Goal: Task Accomplishment & Management: Manage account settings

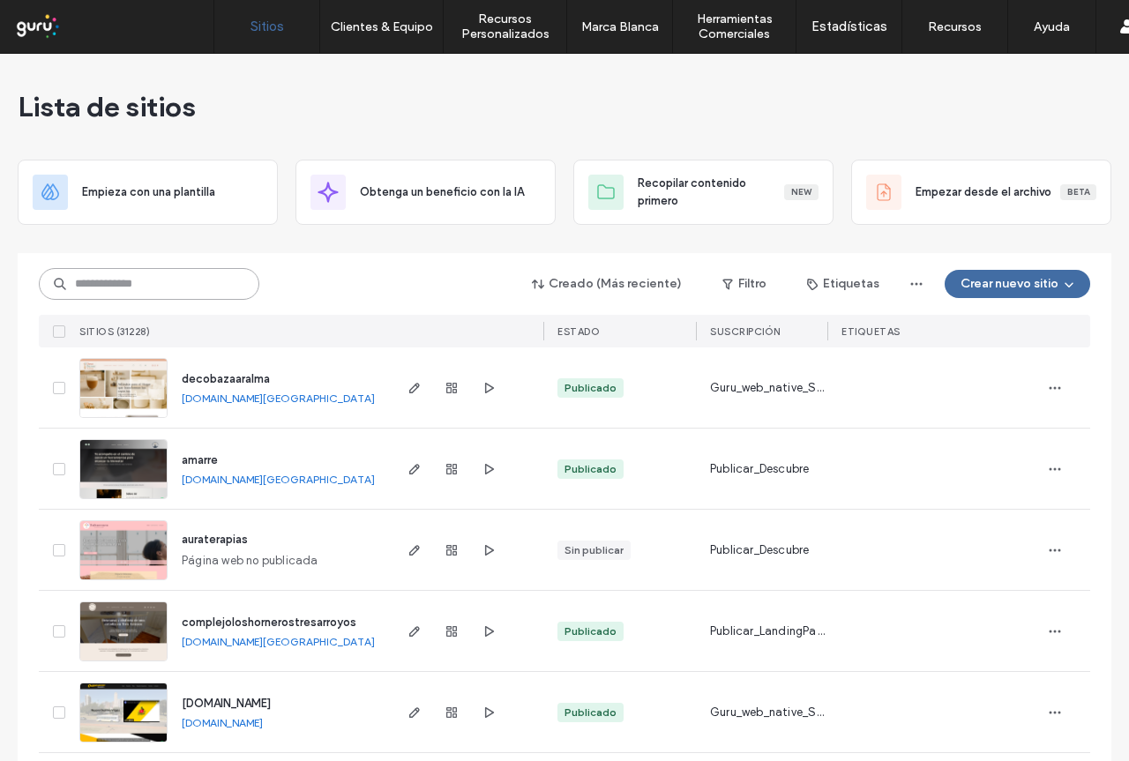
click at [170, 280] on input at bounding box center [149, 284] width 221 height 32
paste input "**********"
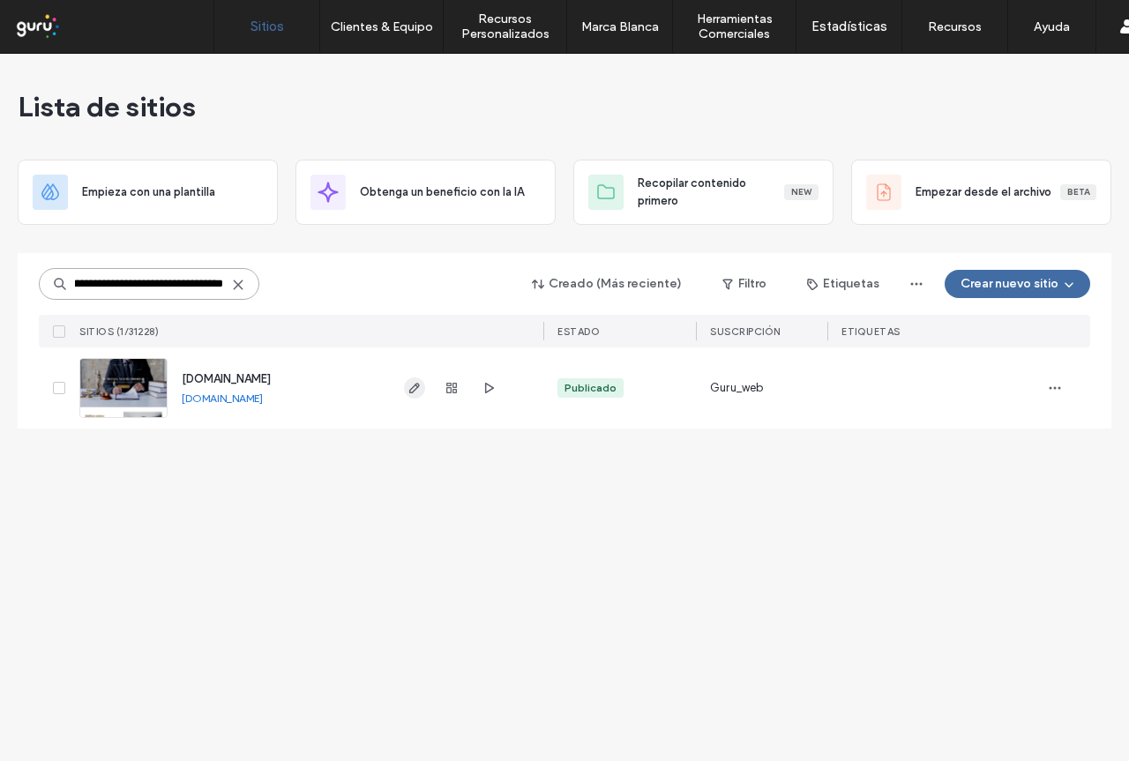
type input "**********"
click at [415, 393] on icon "button" at bounding box center [415, 388] width 14 height 14
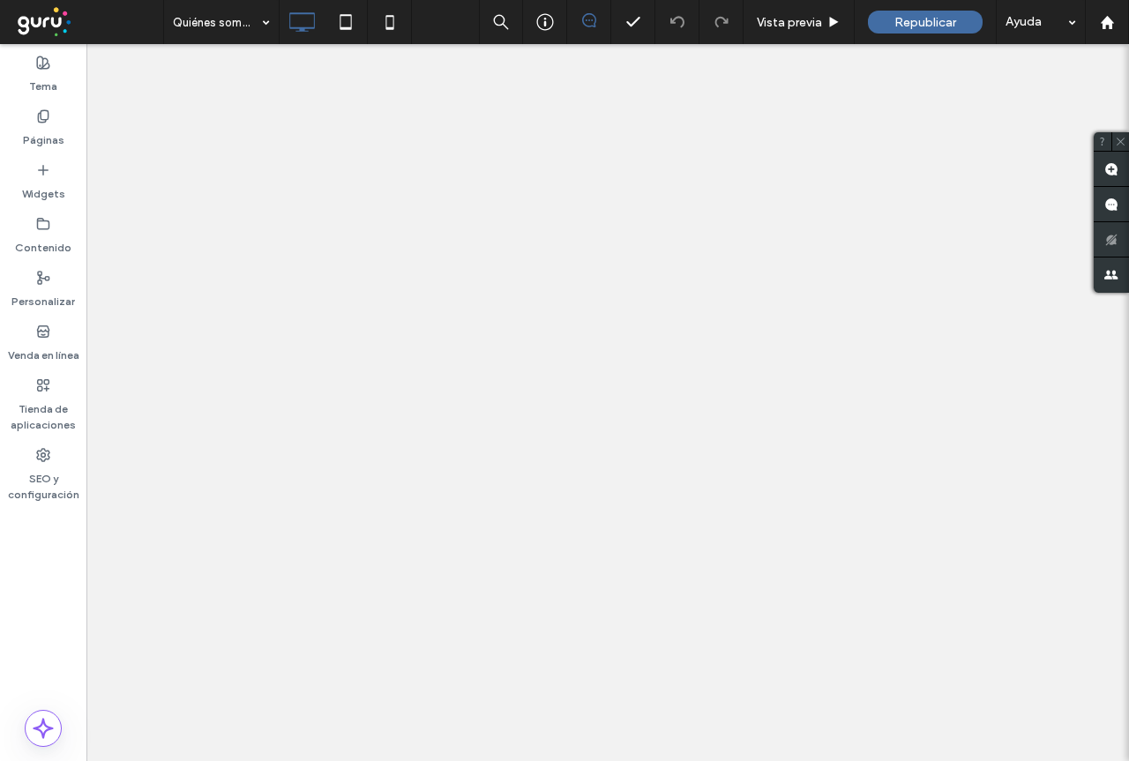
click at [45, 236] on label "Contenido" at bounding box center [43, 243] width 56 height 25
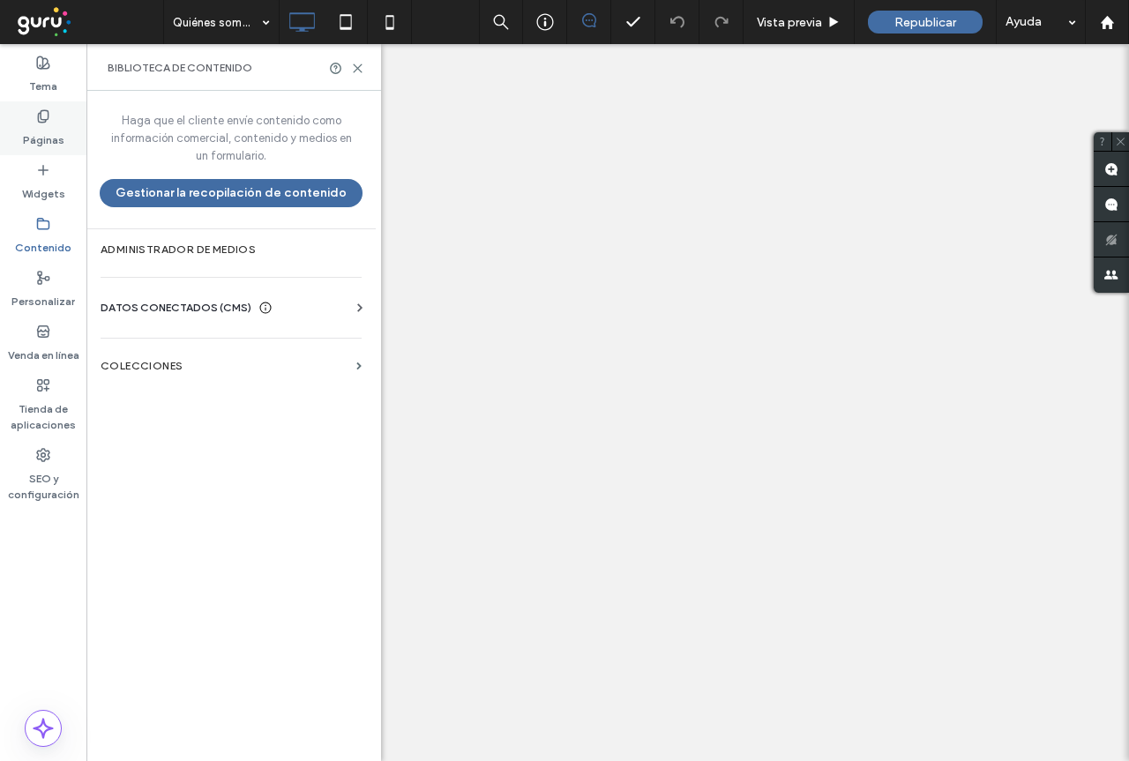
click at [44, 128] on label "Páginas" at bounding box center [43, 135] width 41 height 25
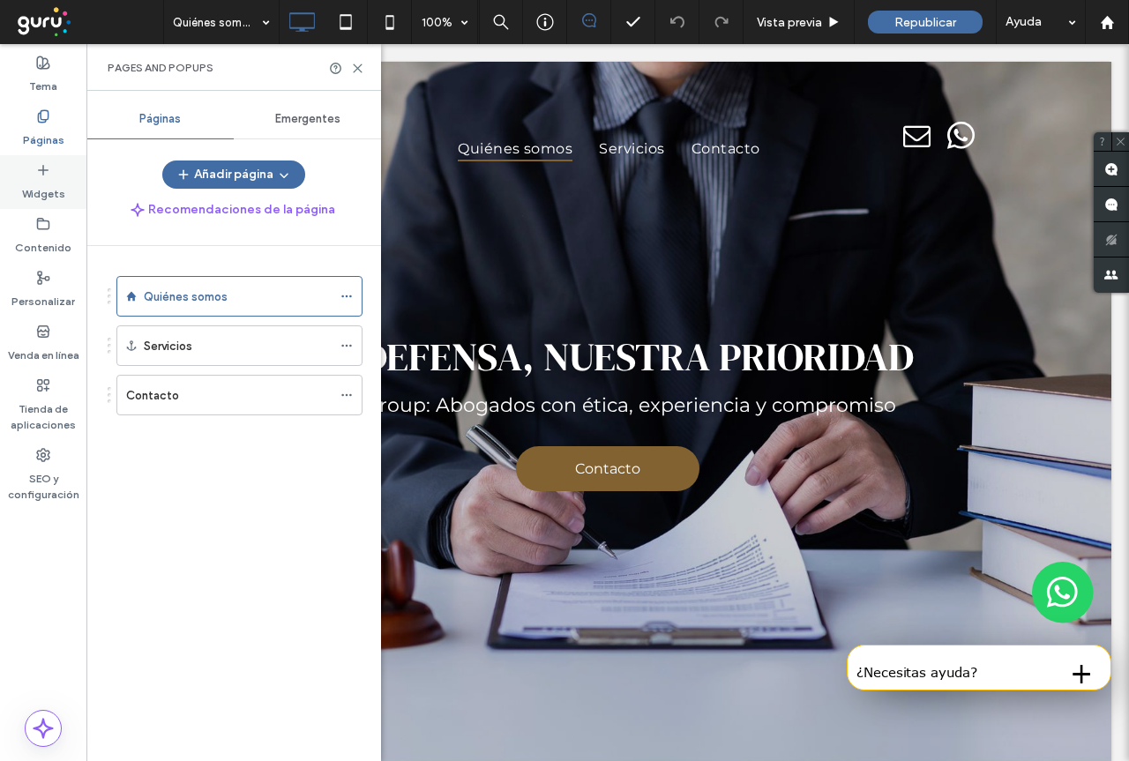
click at [38, 190] on label "Widgets" at bounding box center [43, 189] width 43 height 25
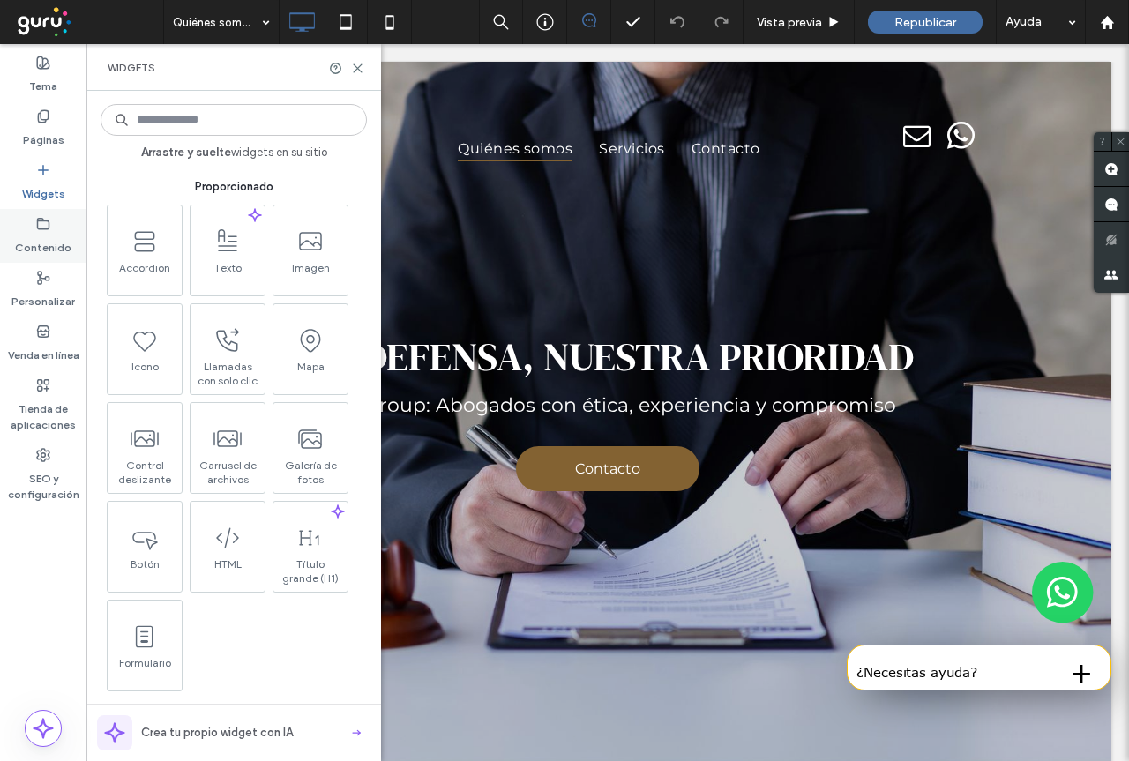
click at [49, 237] on label "Contenido" at bounding box center [43, 243] width 56 height 25
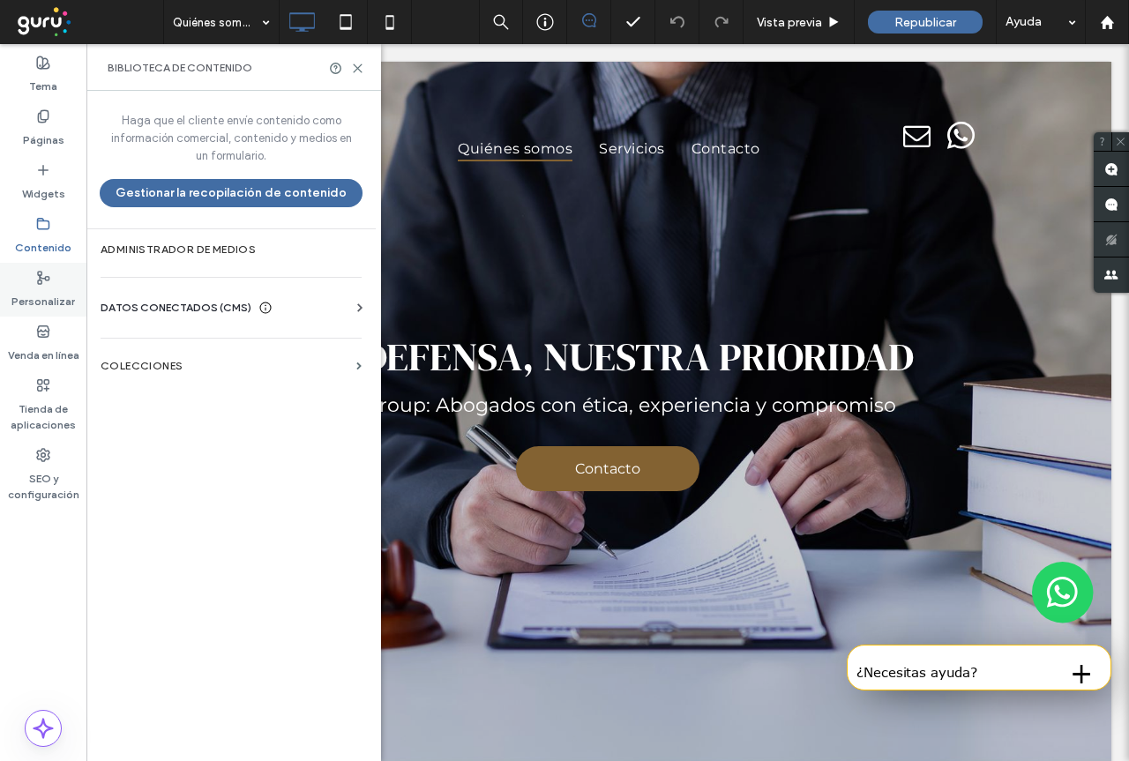
click at [61, 276] on div "Personalizar" at bounding box center [43, 290] width 86 height 54
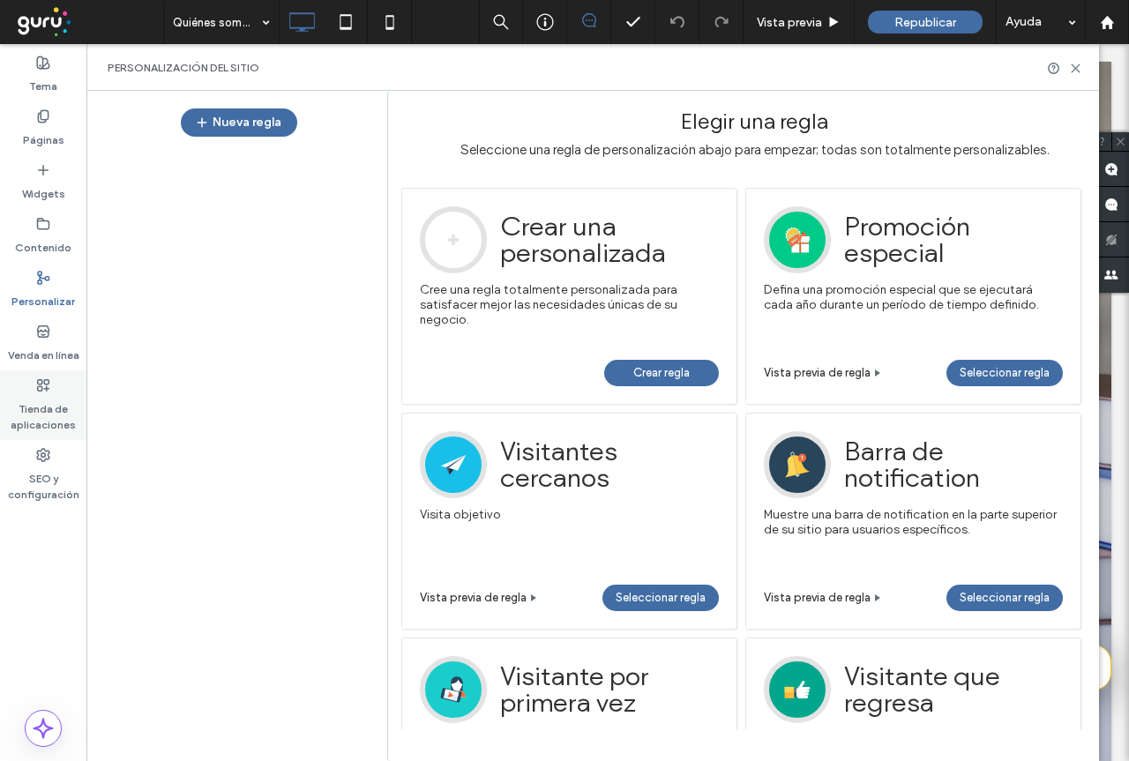
click at [37, 419] on label "Tienda de aplicaciones" at bounding box center [43, 413] width 86 height 41
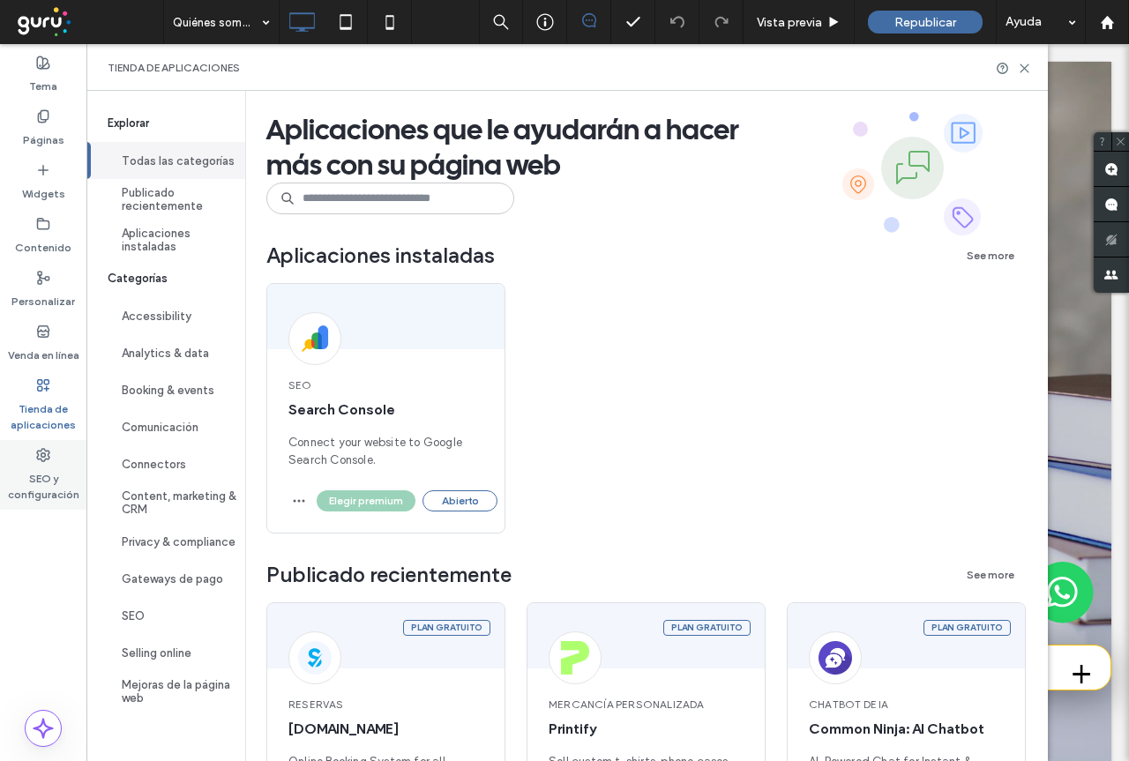
click at [43, 462] on label "SEO y configuración" at bounding box center [43, 482] width 86 height 41
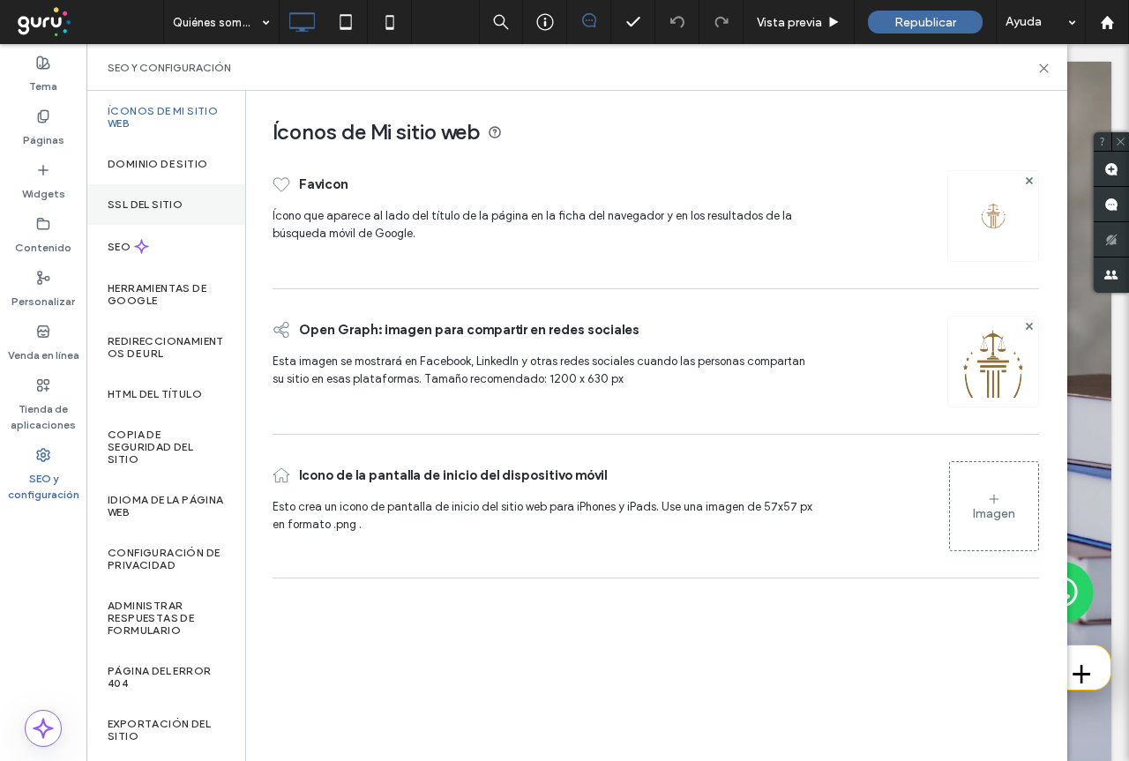
click at [164, 205] on label "SSL del sitio" at bounding box center [145, 204] width 75 height 12
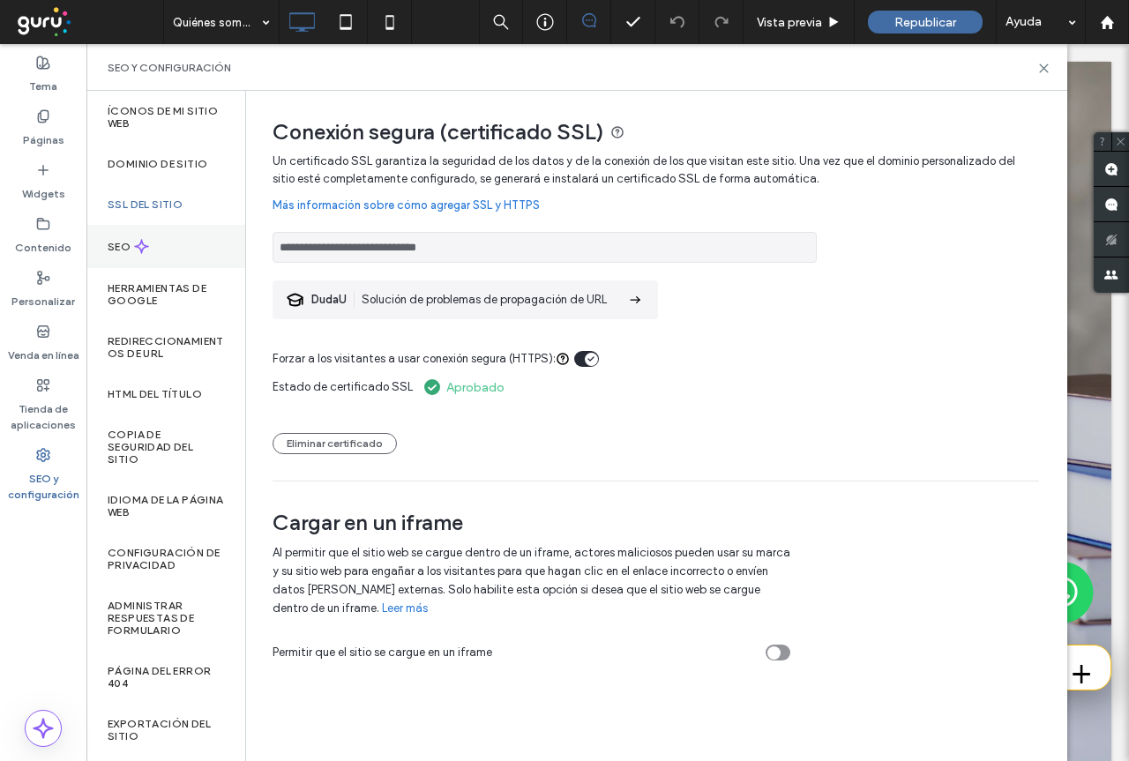
click at [164, 244] on div "SEO" at bounding box center [165, 246] width 159 height 43
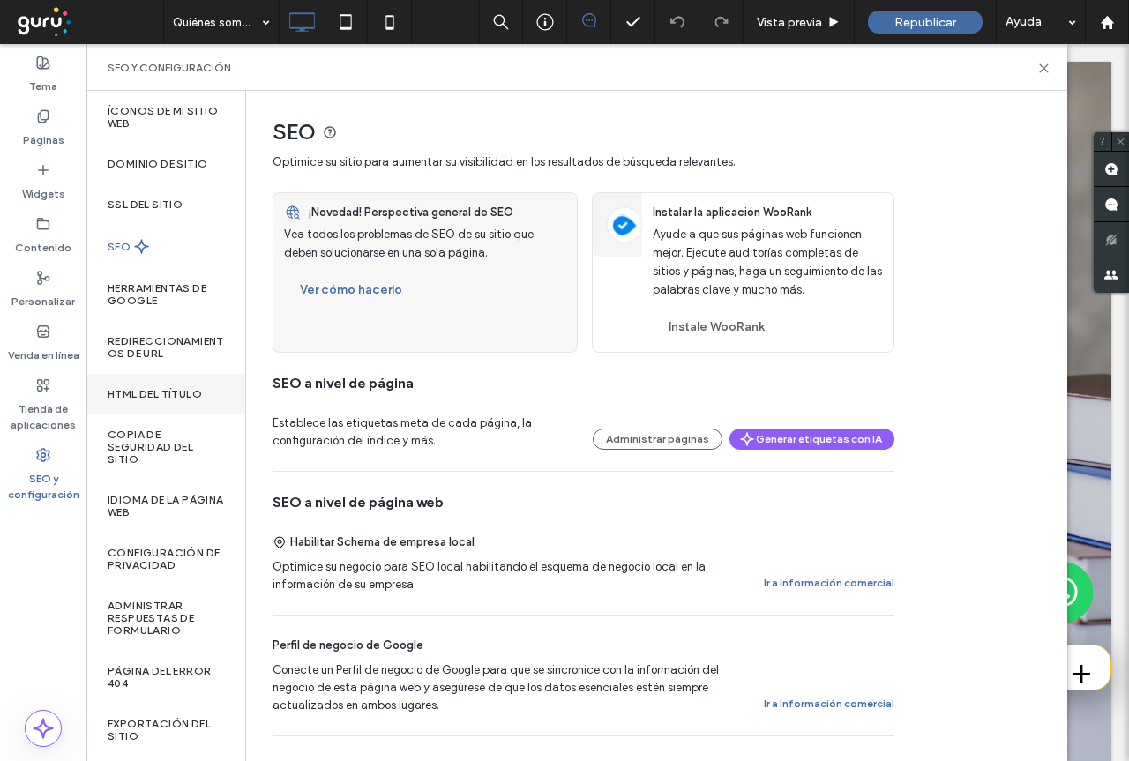
click at [161, 395] on label "HTML del título" at bounding box center [155, 394] width 94 height 12
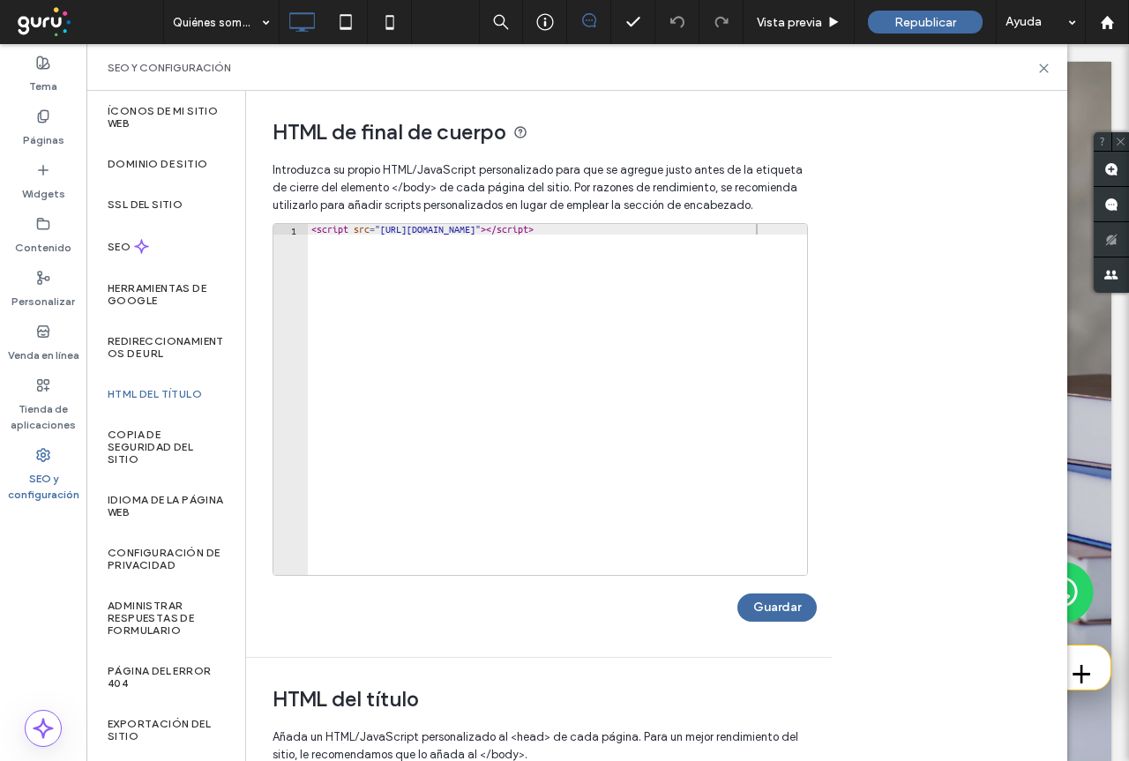
type textarea "**********"
drag, startPoint x: 778, startPoint y: 225, endPoint x: 85, endPoint y: 230, distance: 693.3
click at [85, 230] on div "**********" at bounding box center [43, 402] width 86 height 717
click at [755, 595] on button "Guardar" at bounding box center [776, 608] width 79 height 28
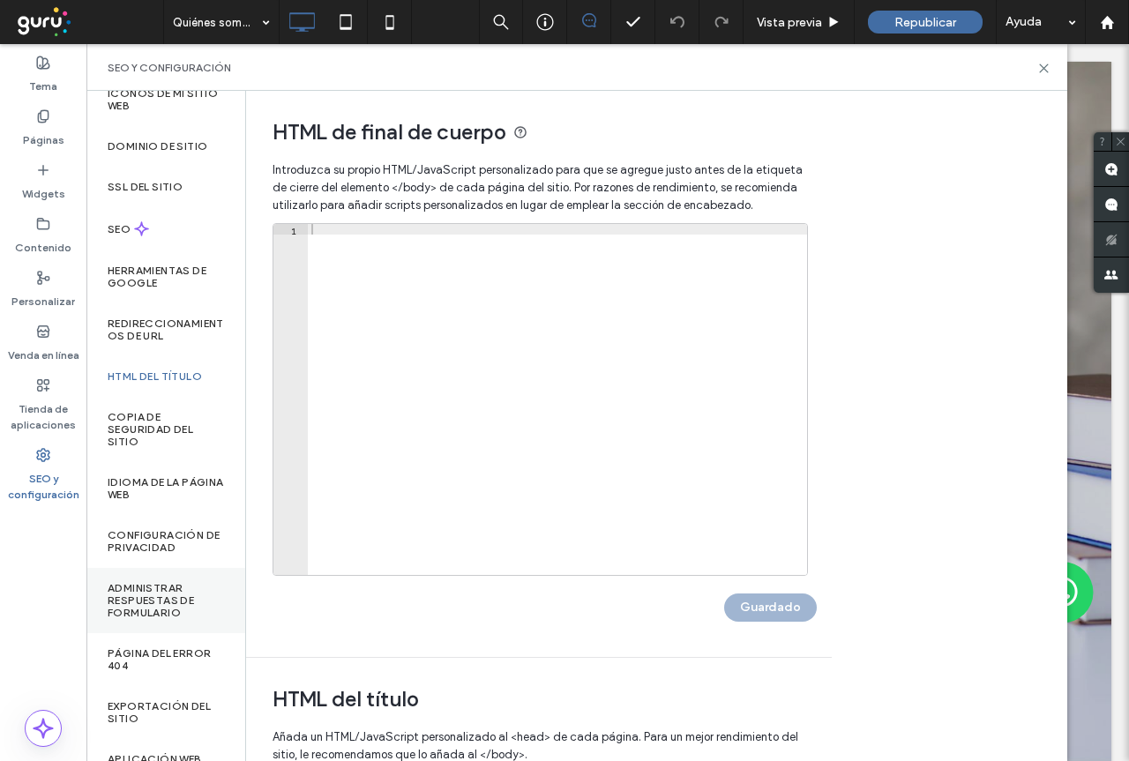
scroll to position [49, 0]
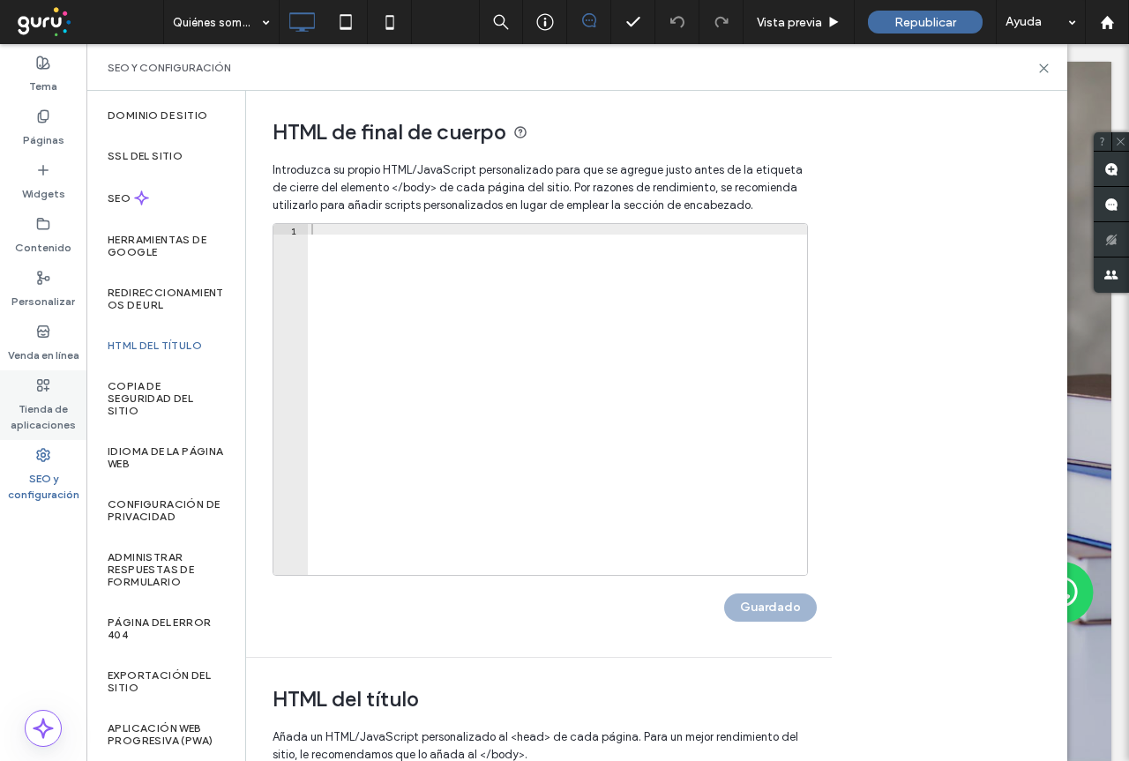
click at [48, 375] on div "Tienda de aplicaciones" at bounding box center [43, 405] width 86 height 70
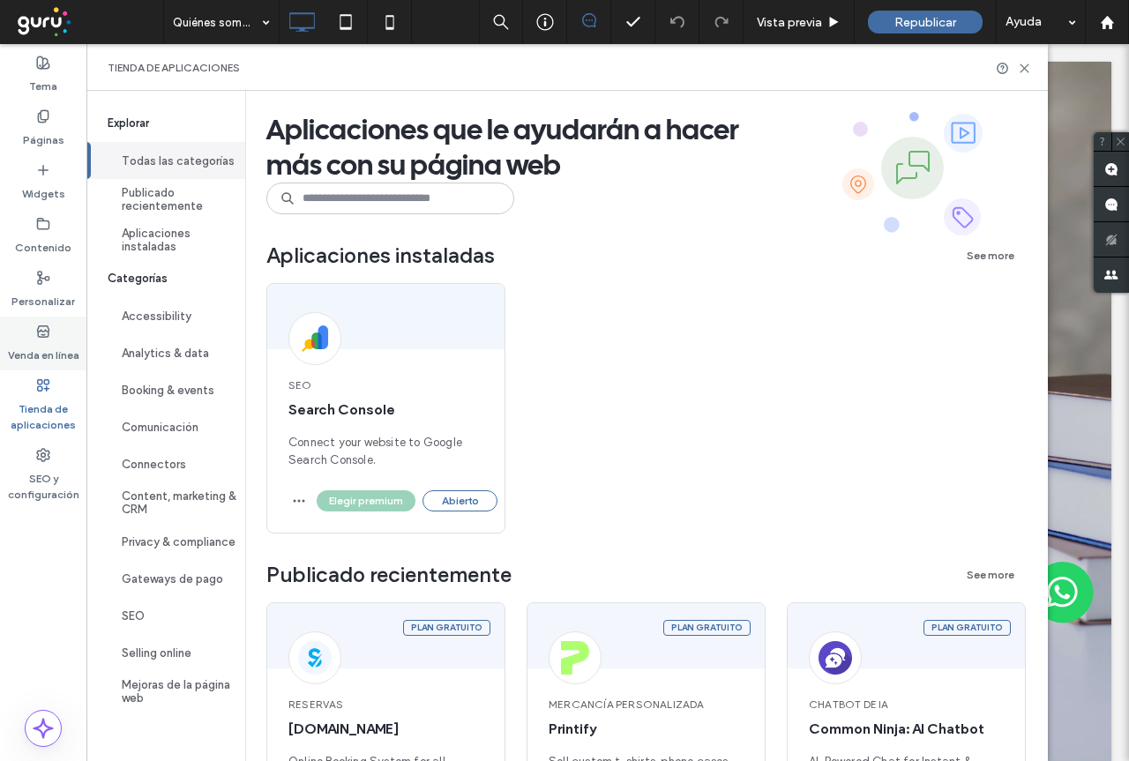
click at [37, 328] on icon at bounding box center [43, 332] width 14 height 14
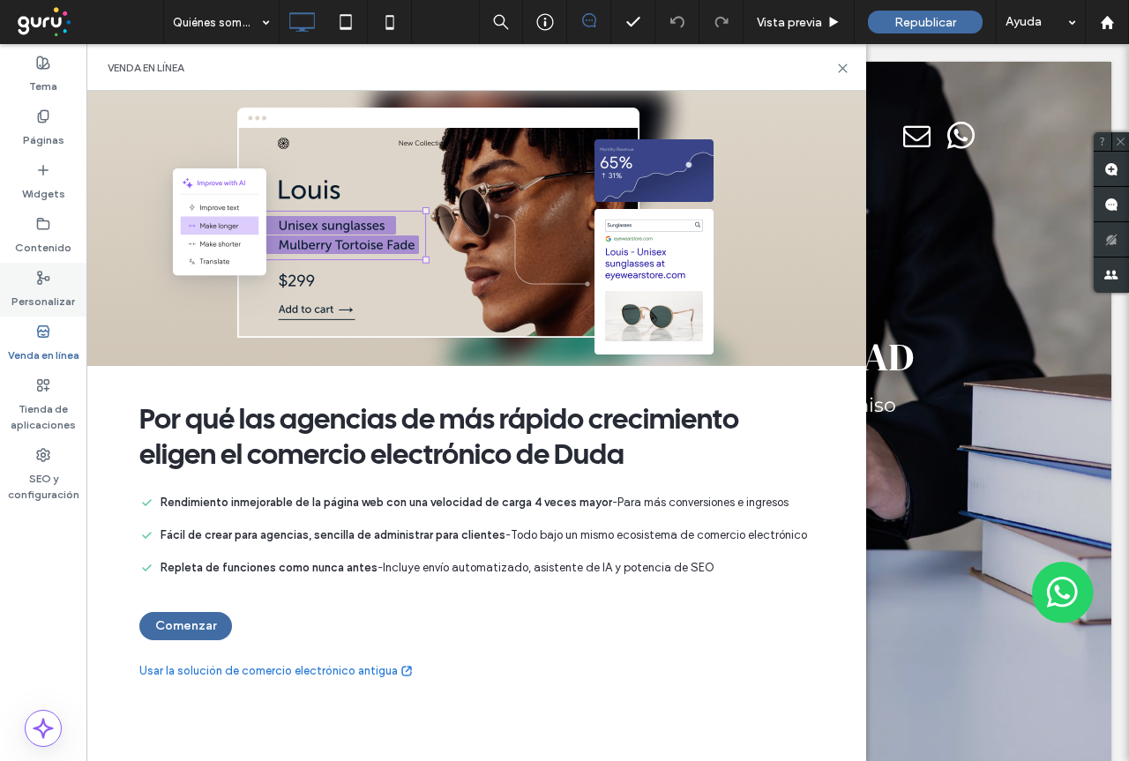
click at [34, 263] on div "Personalizar" at bounding box center [43, 290] width 86 height 54
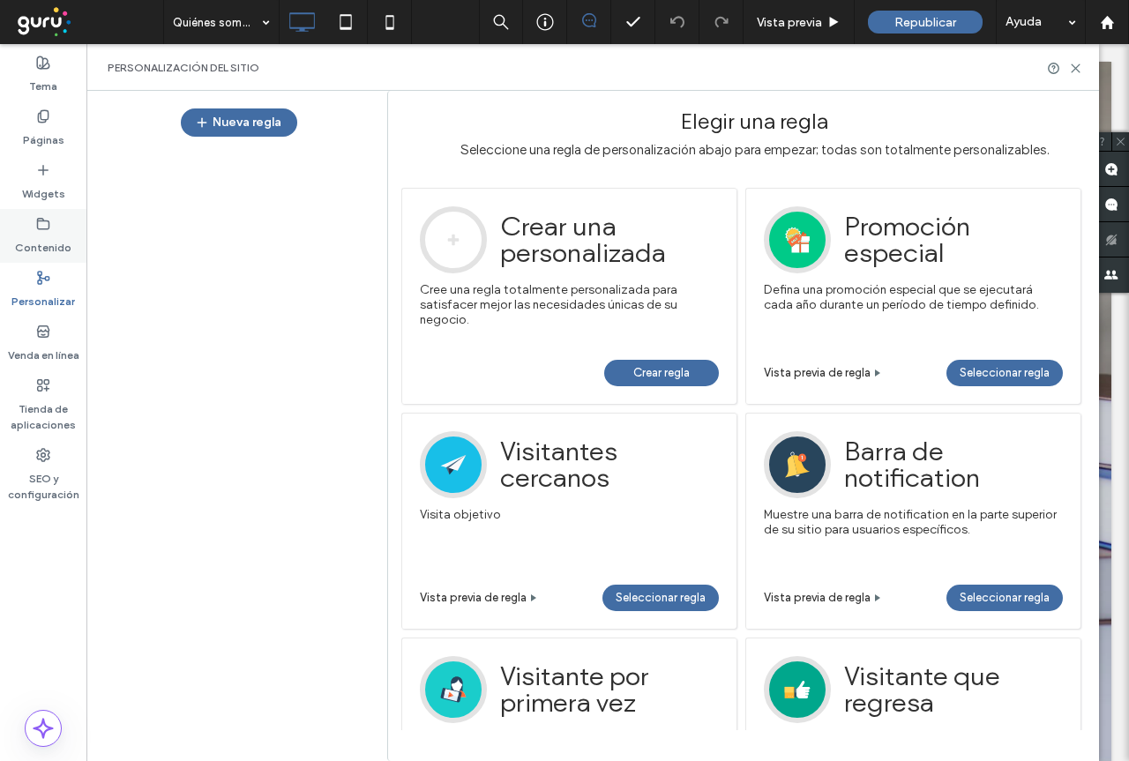
click at [39, 221] on use at bounding box center [43, 223] width 11 height 11
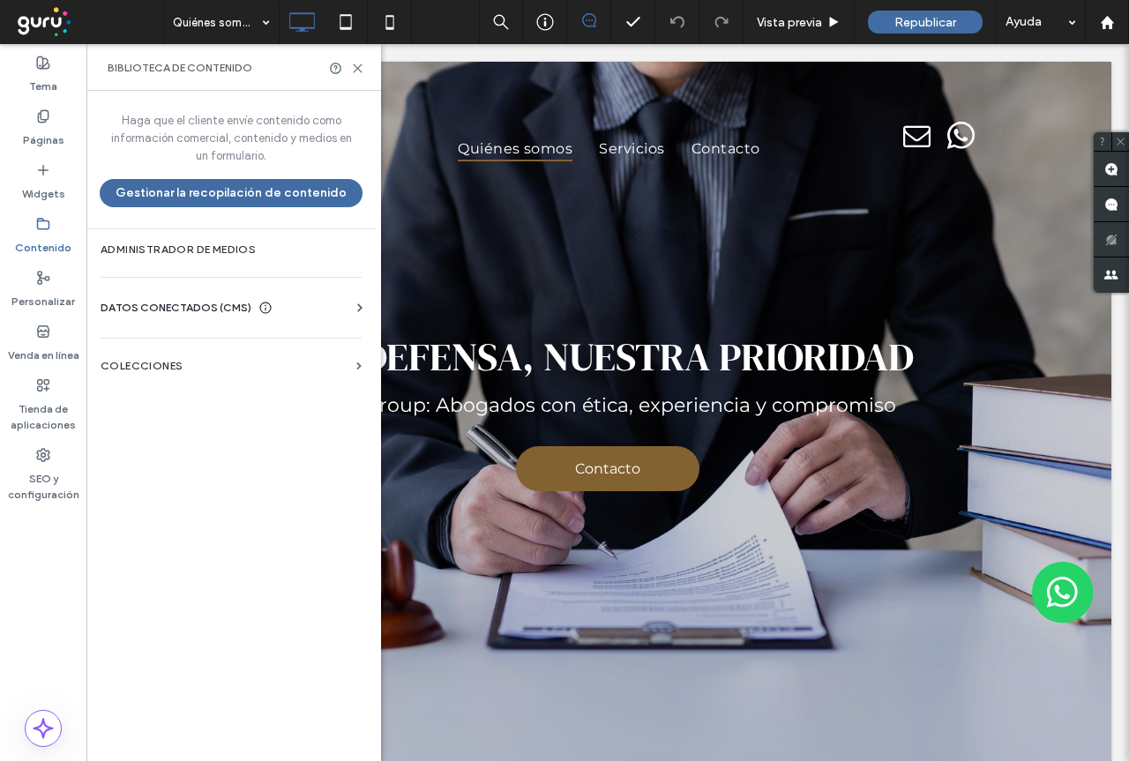
click at [305, 311] on div "DATOS CONECTADOS (CMS)" at bounding box center [235, 308] width 268 height 18
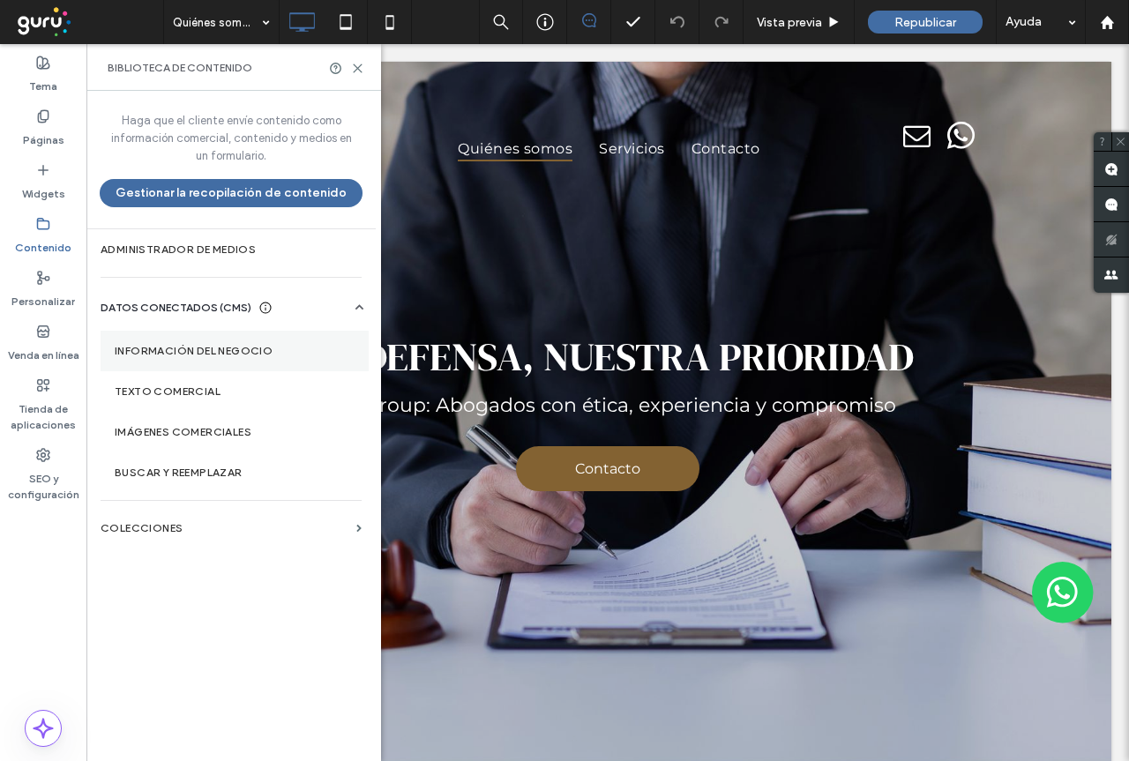
click at [164, 362] on section "Información del negocio" at bounding box center [235, 351] width 268 height 41
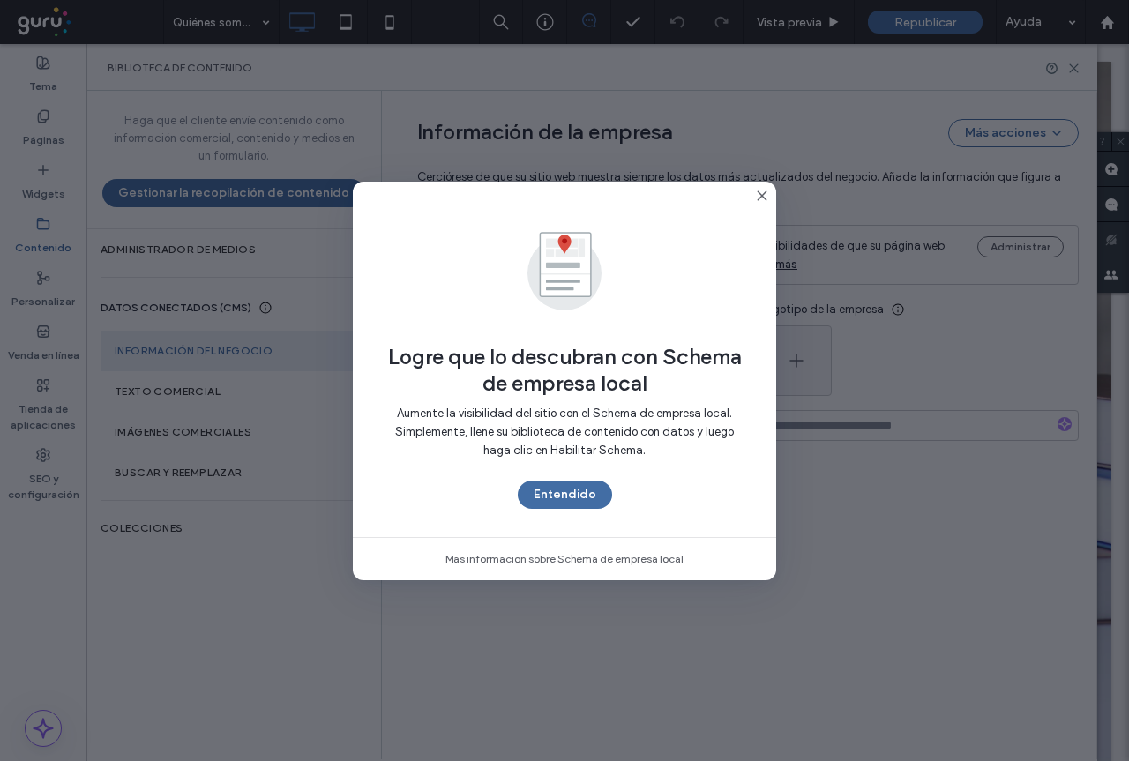
type input "**********"
type input "****"
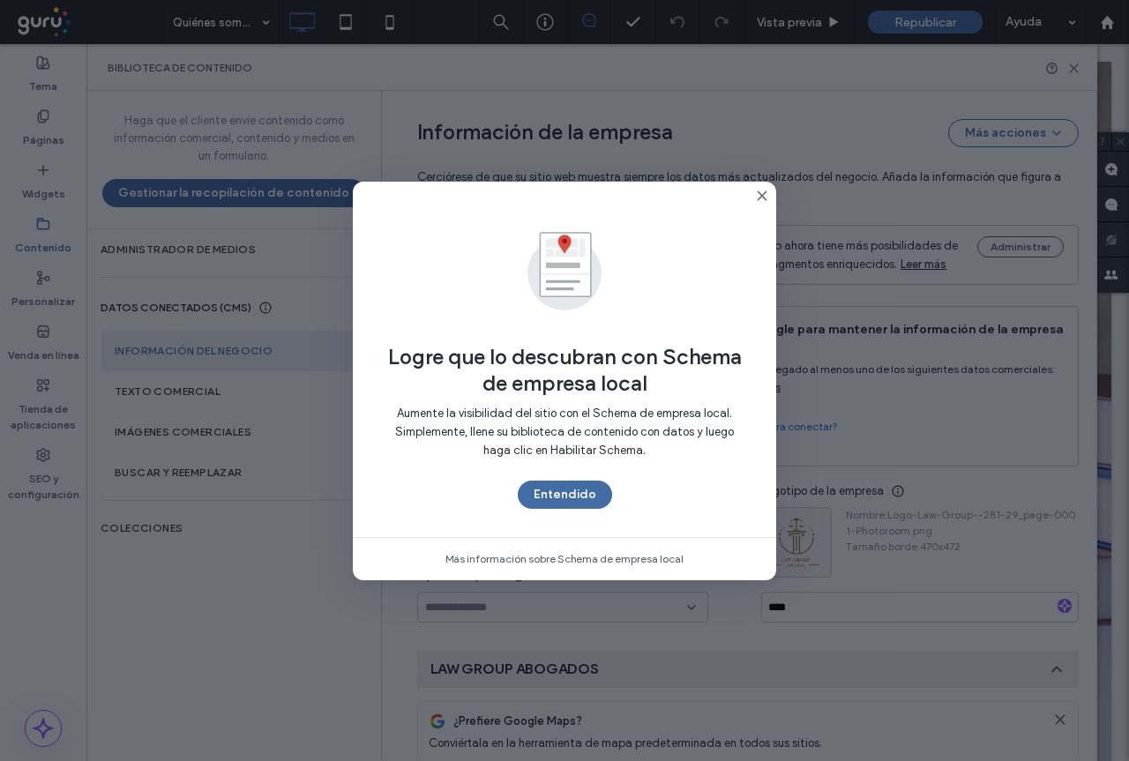
scroll to position [213, 0]
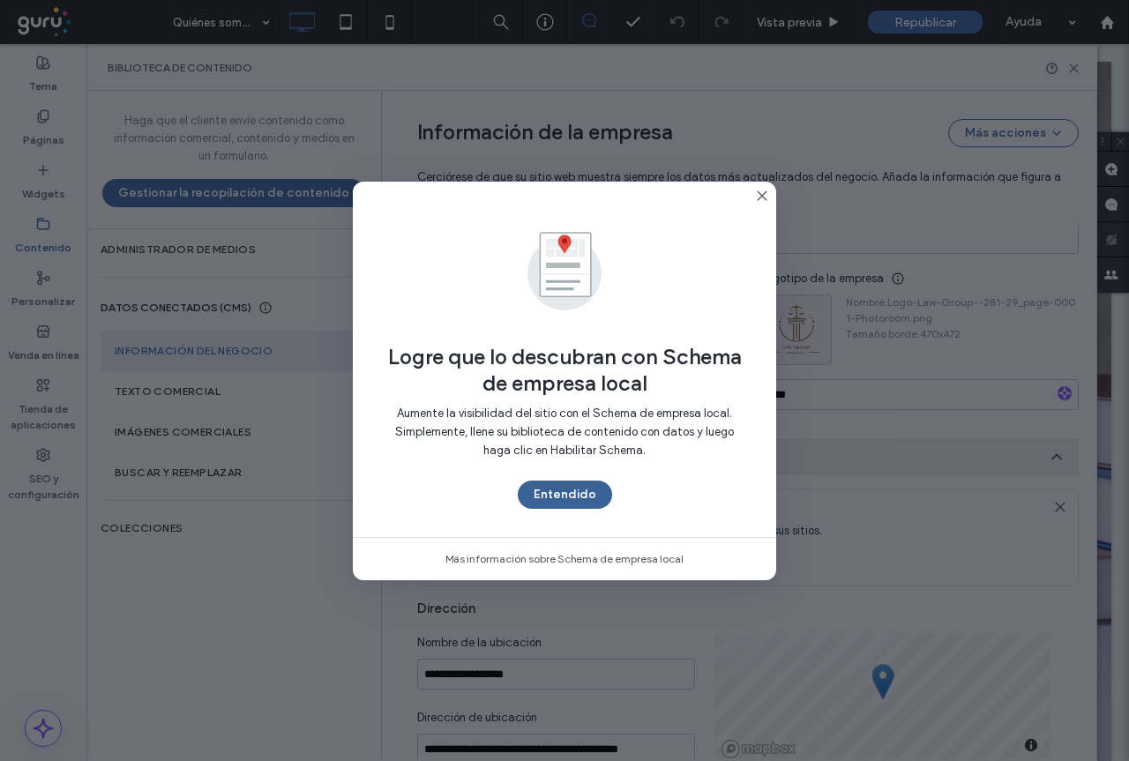
click at [595, 505] on button "Entendido" at bounding box center [565, 495] width 94 height 28
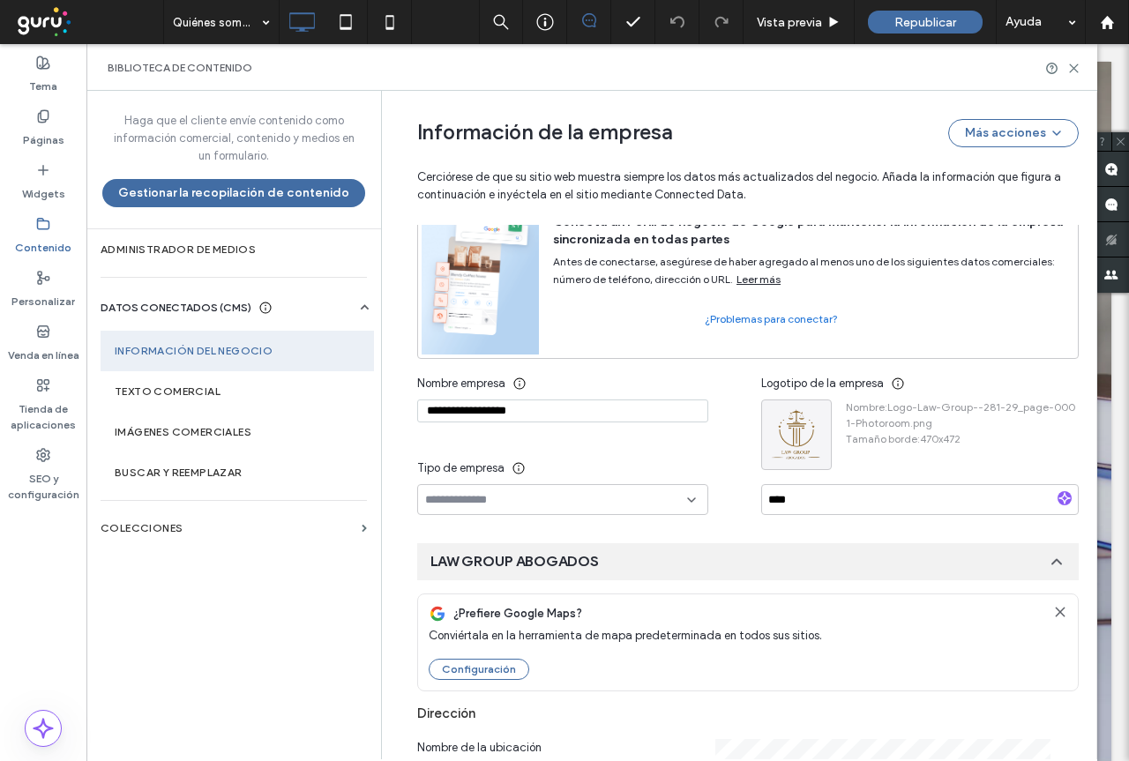
scroll to position [0, 0]
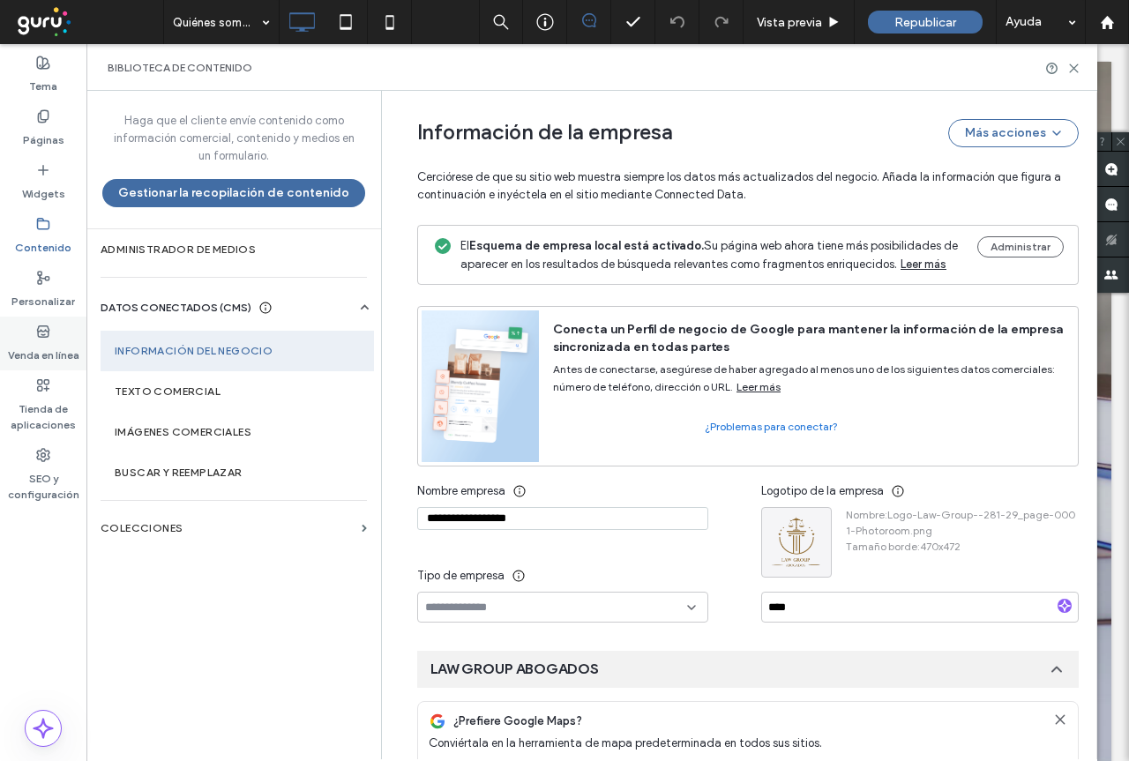
click at [41, 351] on label "Venda en línea" at bounding box center [43, 351] width 71 height 25
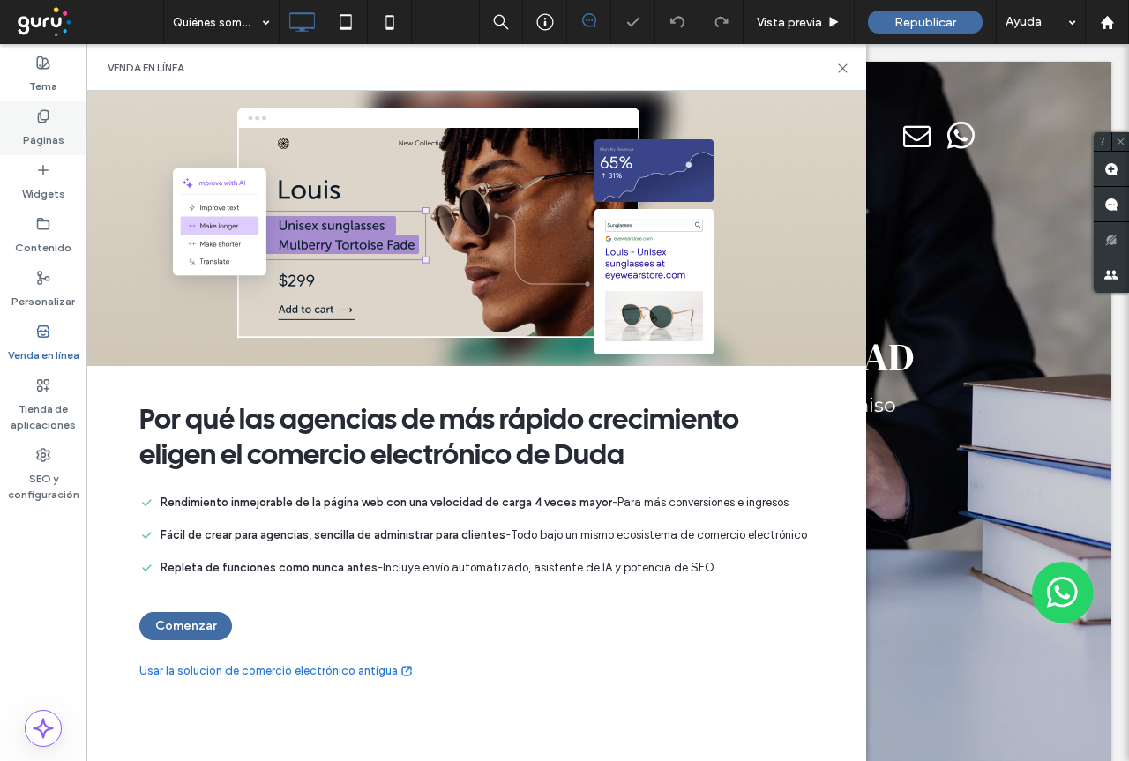
click at [45, 114] on icon at bounding box center [43, 116] width 14 height 14
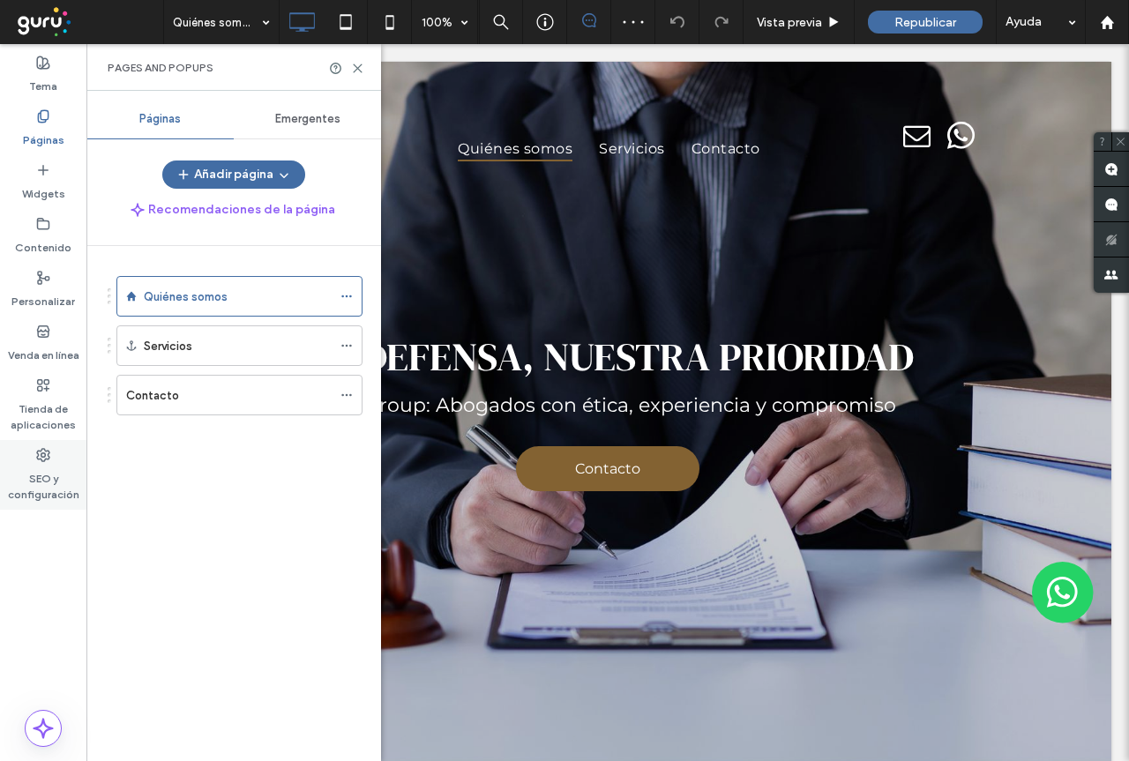
click at [18, 453] on div "SEO y configuración" at bounding box center [43, 475] width 86 height 70
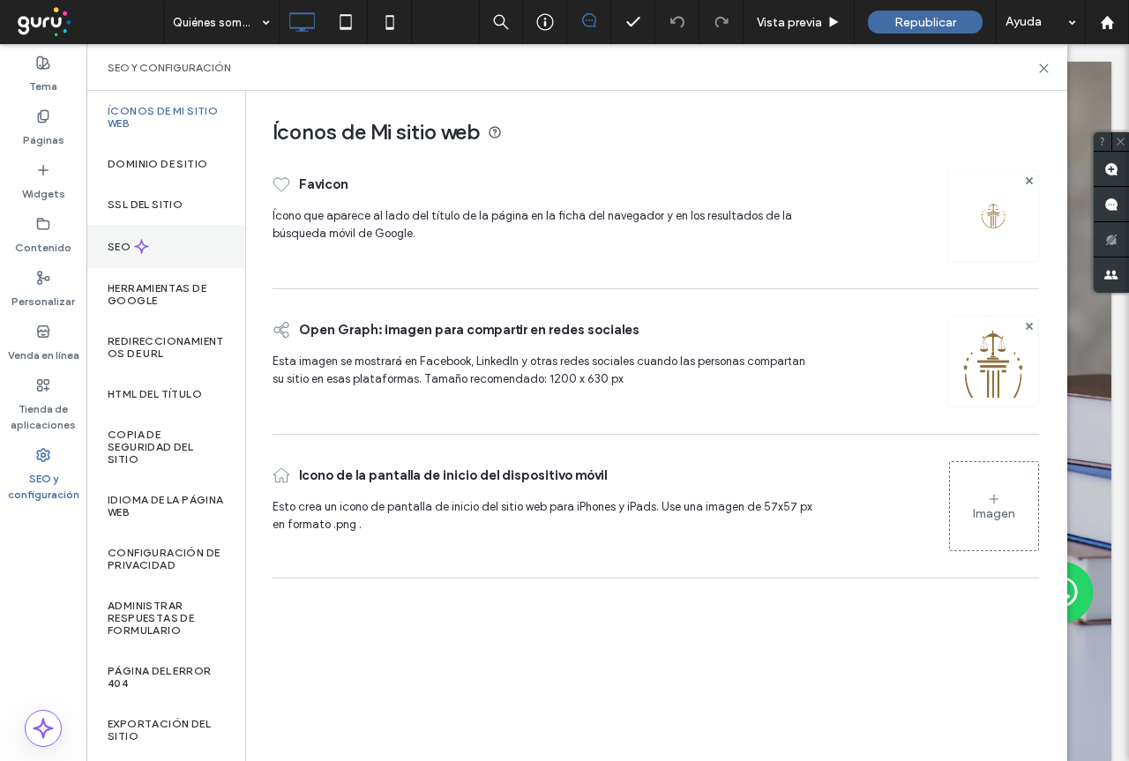
click at [163, 230] on div "SEO" at bounding box center [165, 246] width 159 height 43
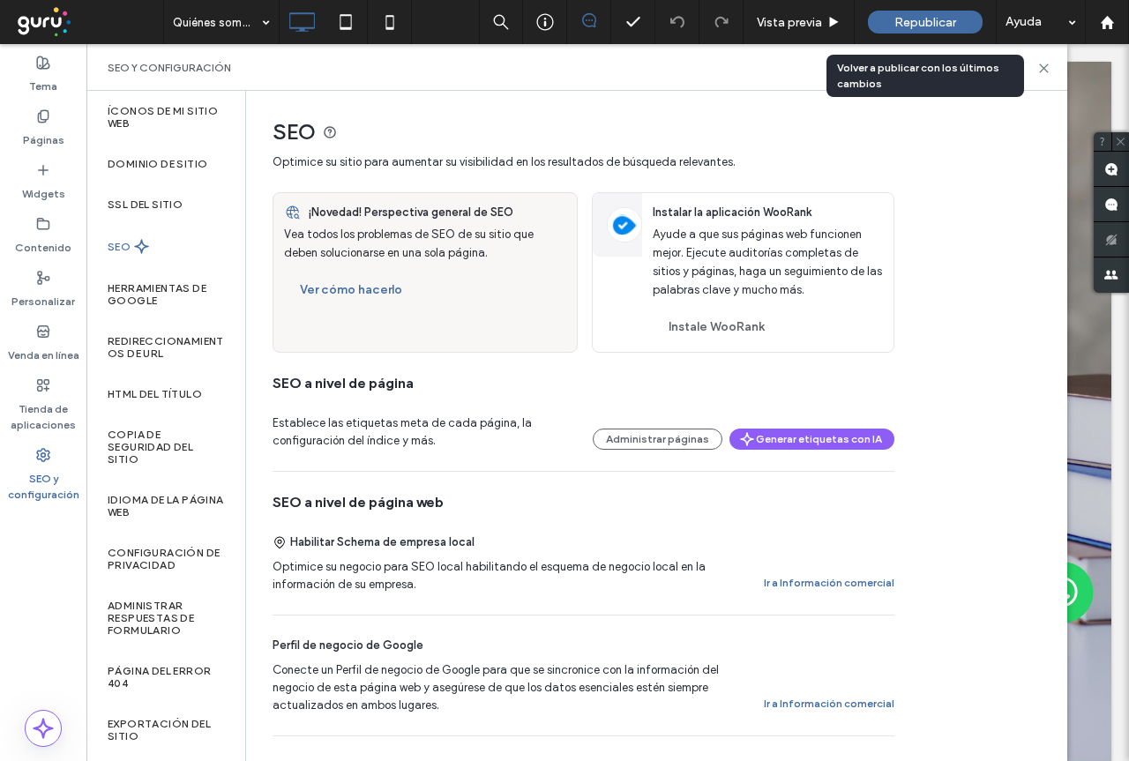
click at [953, 19] on span "Republicar" at bounding box center [925, 22] width 62 height 15
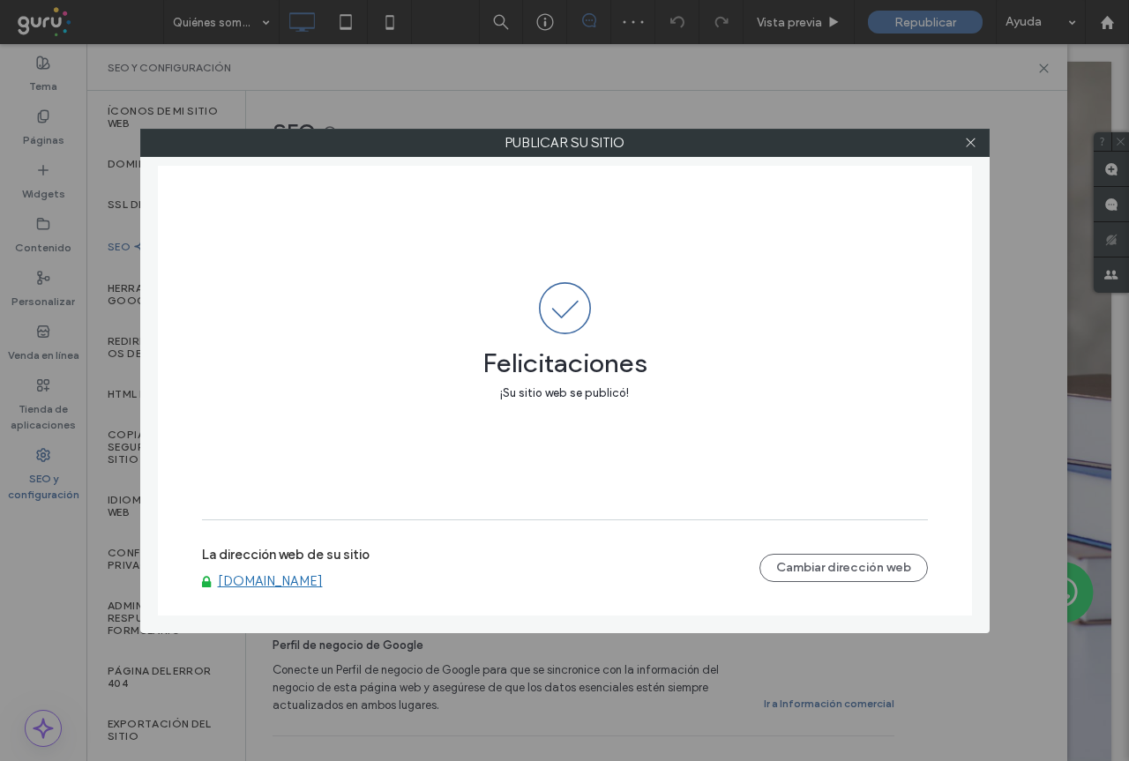
click at [323, 579] on link "www.lawgroupestudiojuridico.com" at bounding box center [270, 581] width 105 height 16
click at [979, 146] on div at bounding box center [971, 143] width 26 height 26
click at [968, 139] on use at bounding box center [970, 142] width 9 height 9
